Goal: Transaction & Acquisition: Book appointment/travel/reservation

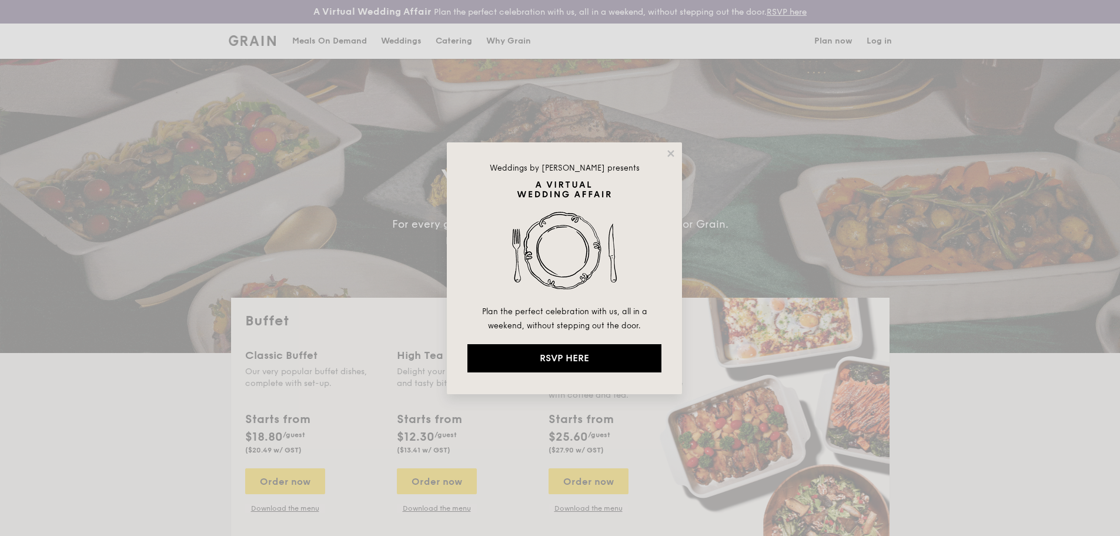
select select
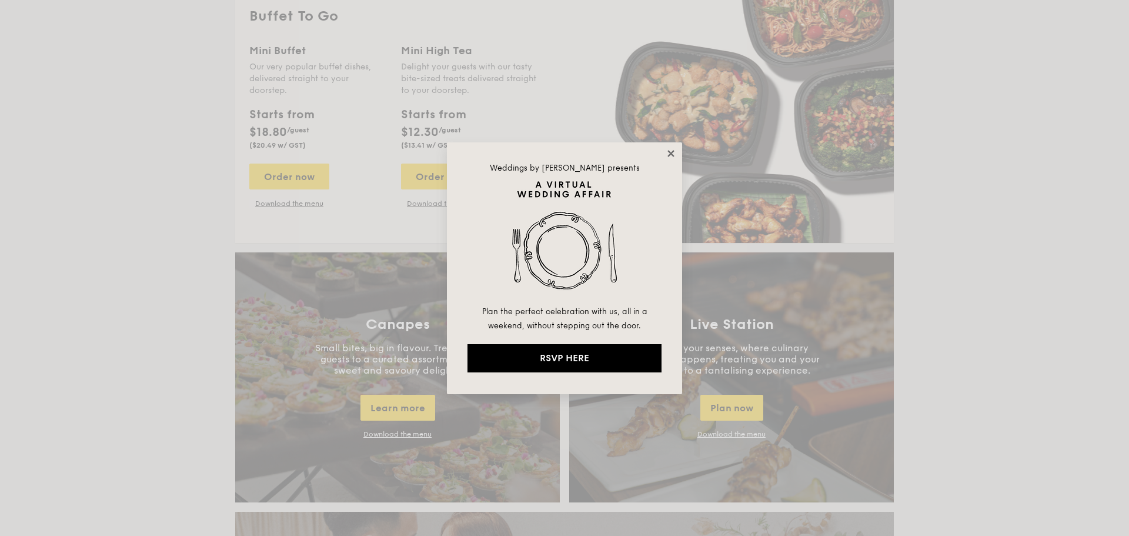
click at [671, 152] on icon at bounding box center [670, 153] width 6 height 6
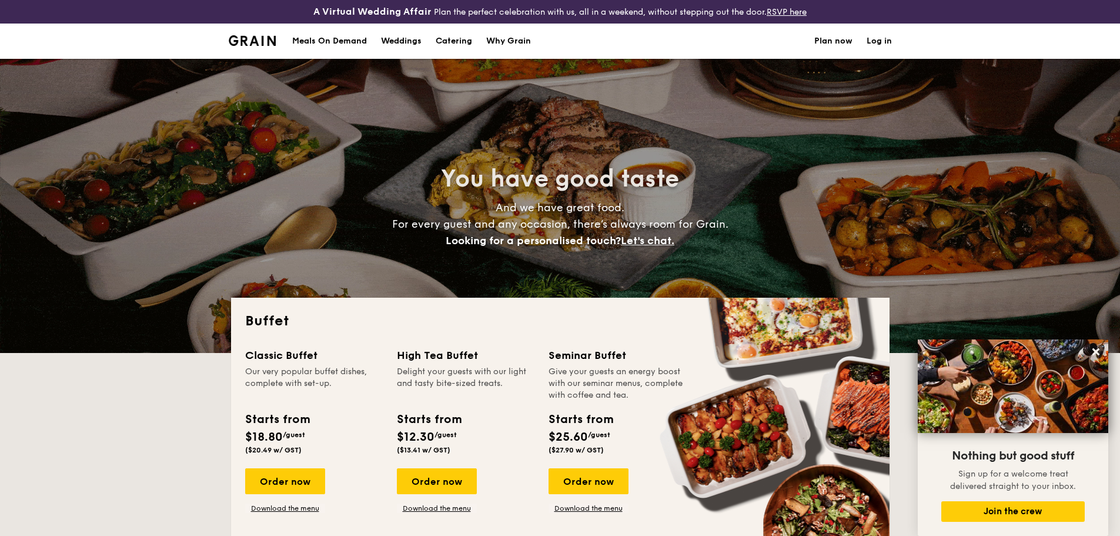
click at [465, 44] on h1 "Catering" at bounding box center [454, 41] width 36 height 35
click at [455, 41] on h1 "Catering" at bounding box center [454, 41] width 36 height 35
click at [353, 38] on div "Meals On Demand" at bounding box center [329, 41] width 75 height 35
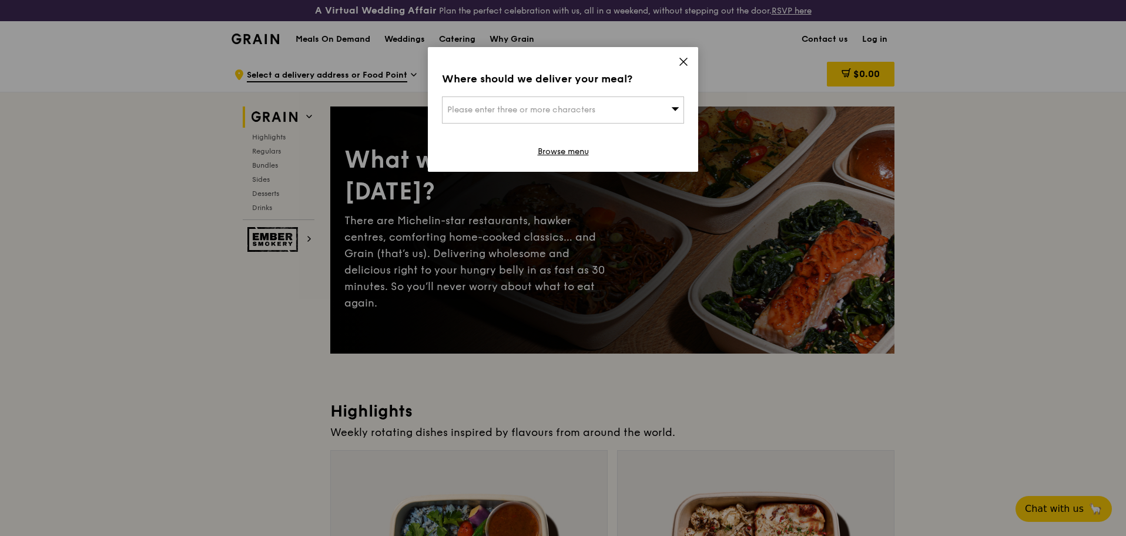
click at [684, 63] on icon at bounding box center [683, 61] width 11 height 11
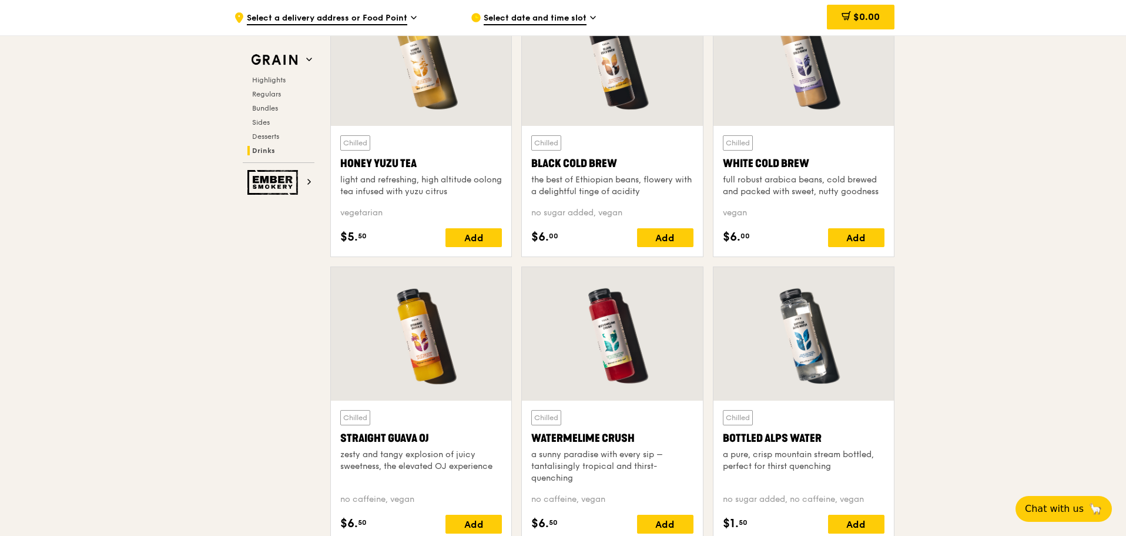
scroll to position [4892, 0]
